Goal: Navigation & Orientation: Find specific page/section

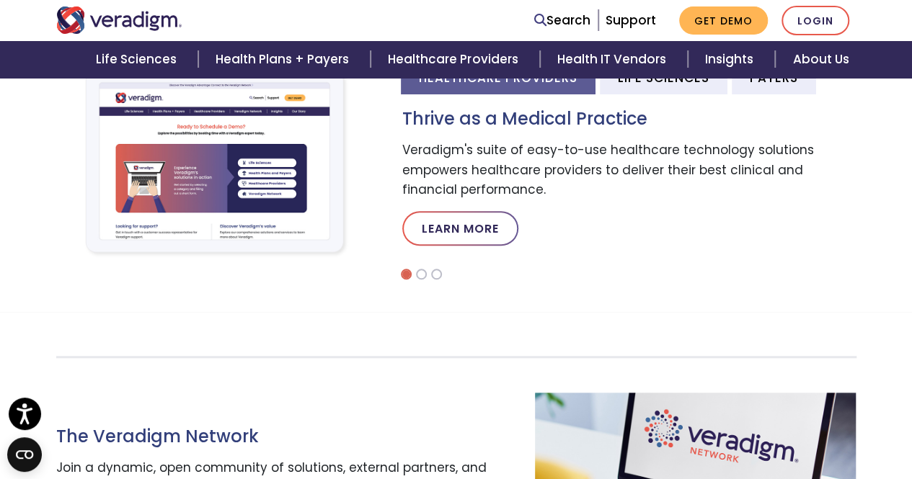
scroll to position [401, 0]
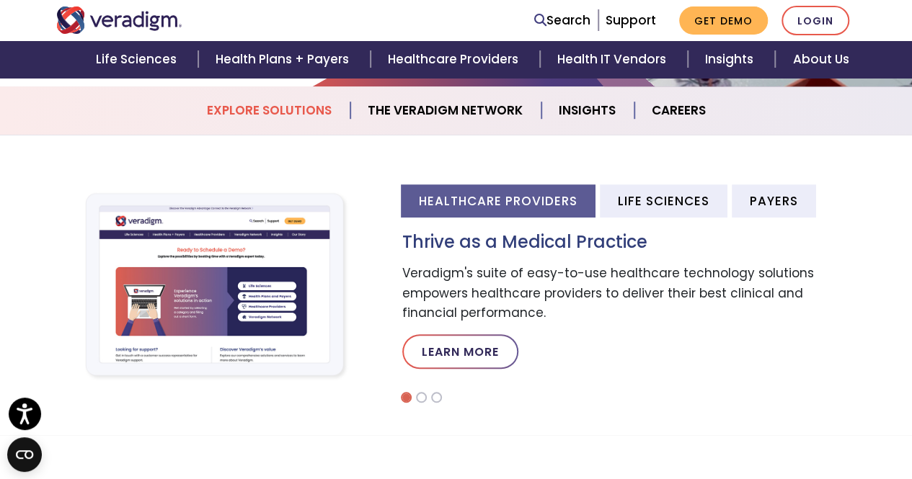
click at [277, 109] on link "Explore Solutions" at bounding box center [270, 110] width 161 height 37
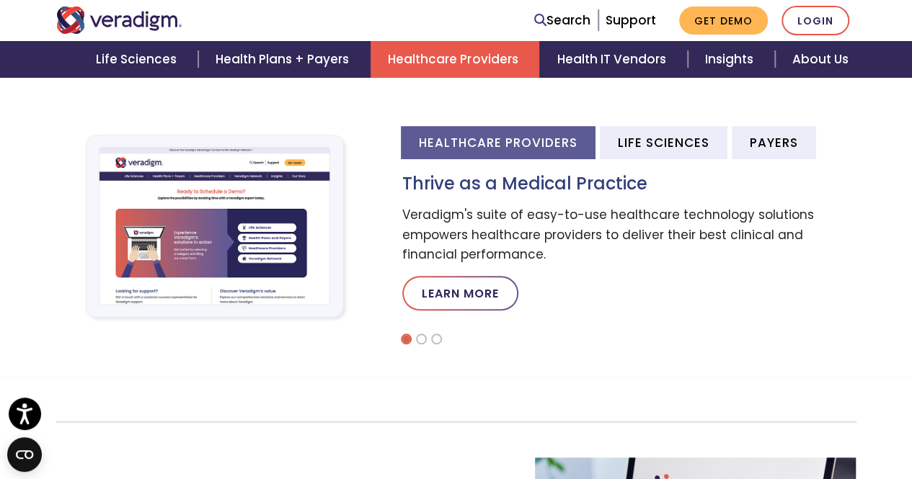
click at [427, 58] on link "Healthcare Providers" at bounding box center [455, 59] width 169 height 37
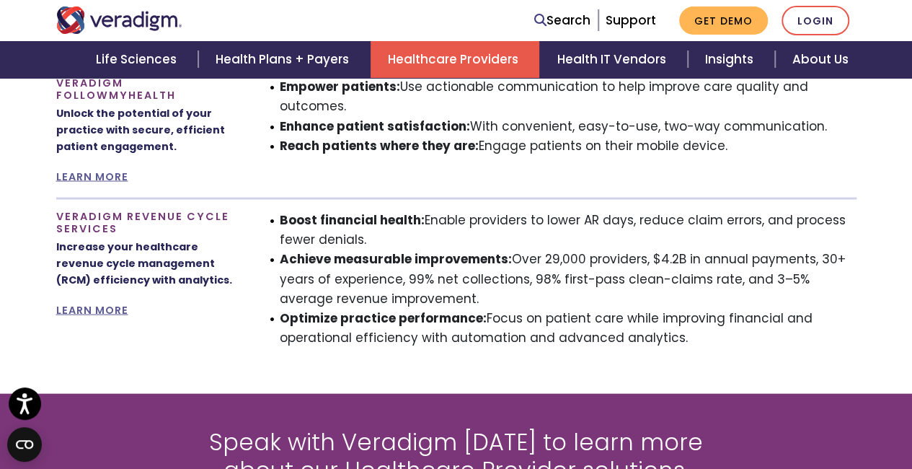
scroll to position [1314, 0]
